Goal: Task Accomplishment & Management: Use online tool/utility

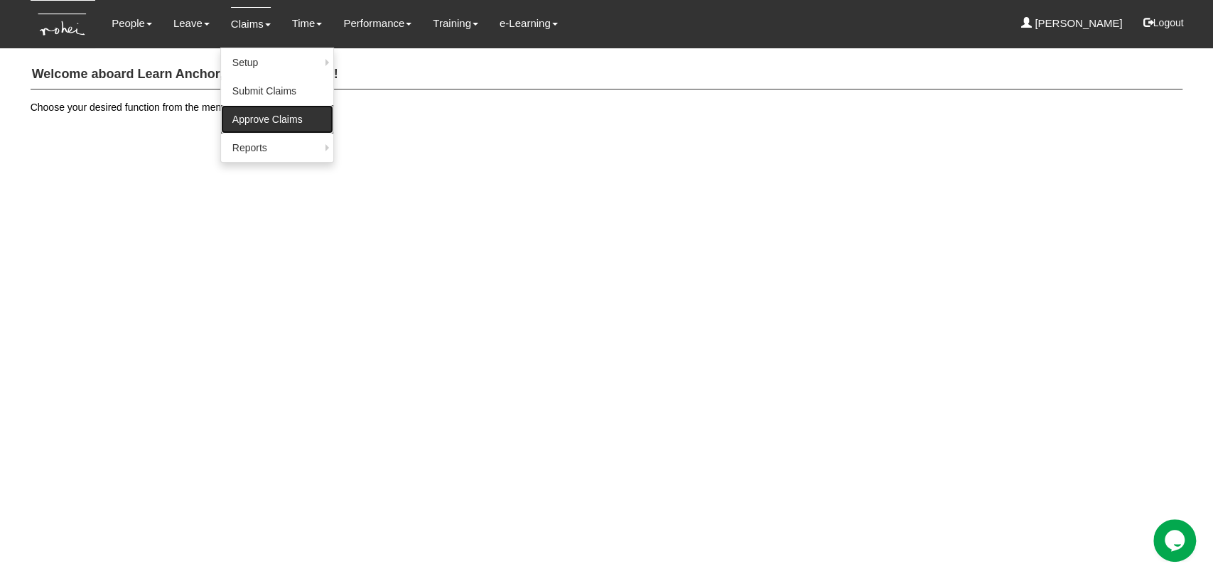
click at [237, 117] on link "Approve Claims" at bounding box center [277, 119] width 112 height 28
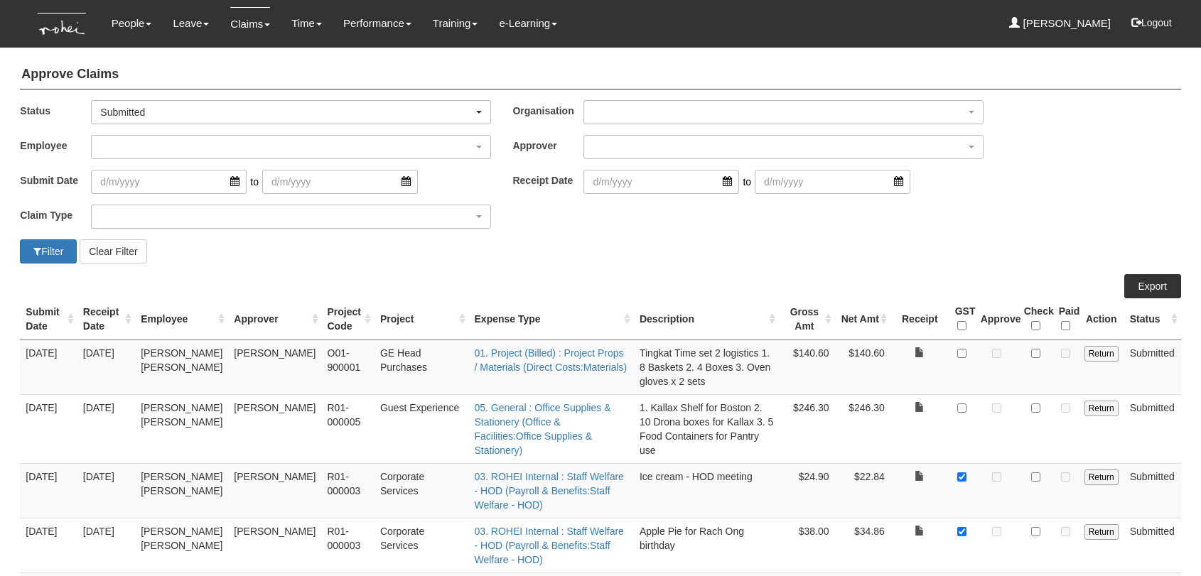
select select "50"
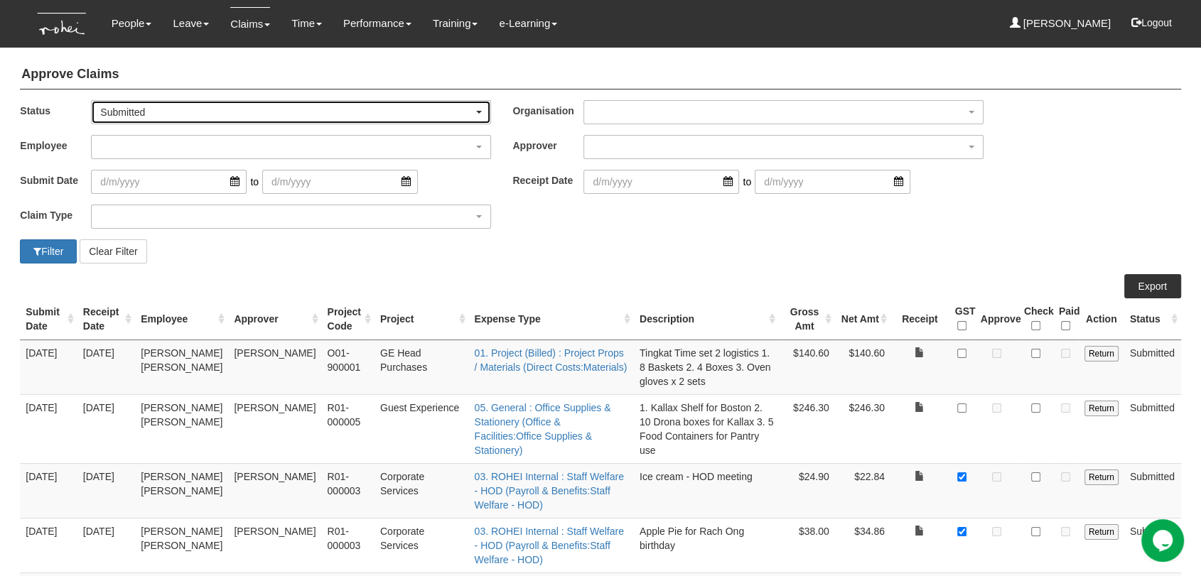
click at [483, 114] on div "Submitted" at bounding box center [291, 112] width 399 height 23
click at [146, 135] on link "-- All --" at bounding box center [128, 135] width 73 height 18
select select "All"
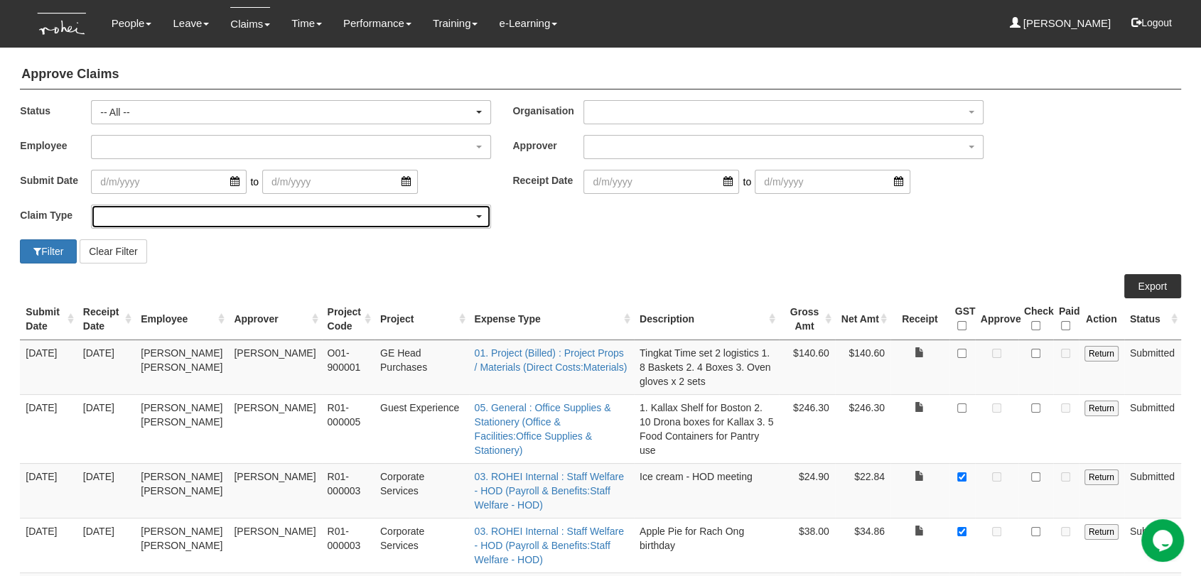
click at [126, 215] on div "button" at bounding box center [291, 216] width 399 height 23
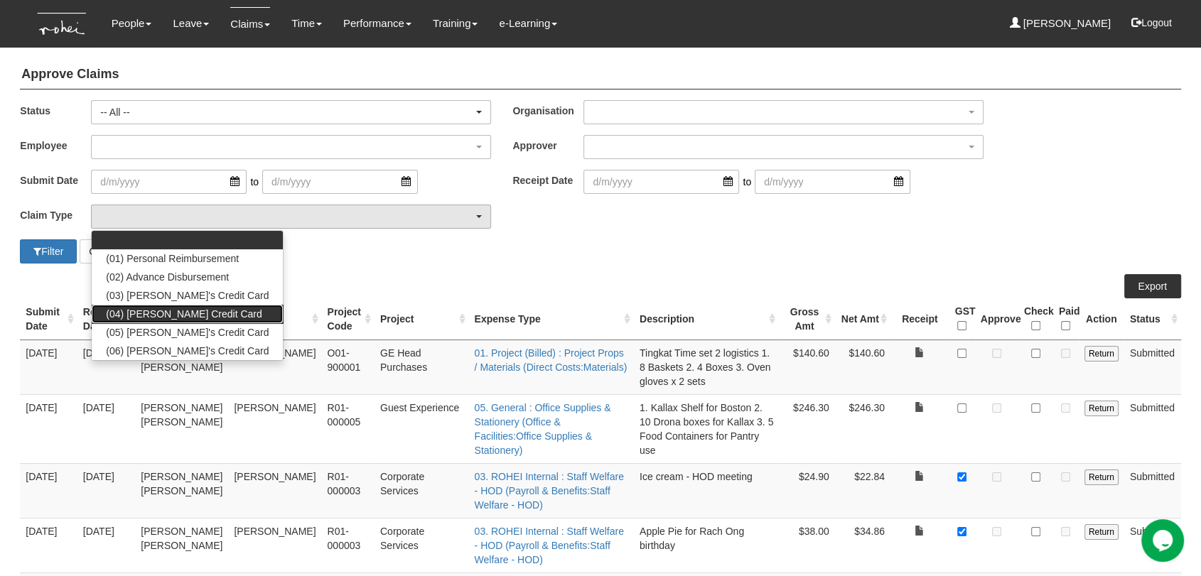
click at [126, 322] on link "(04) [PERSON_NAME] Credit Card" at bounding box center [187, 314] width 191 height 18
select select "16"
